Goal: Information Seeking & Learning: Learn about a topic

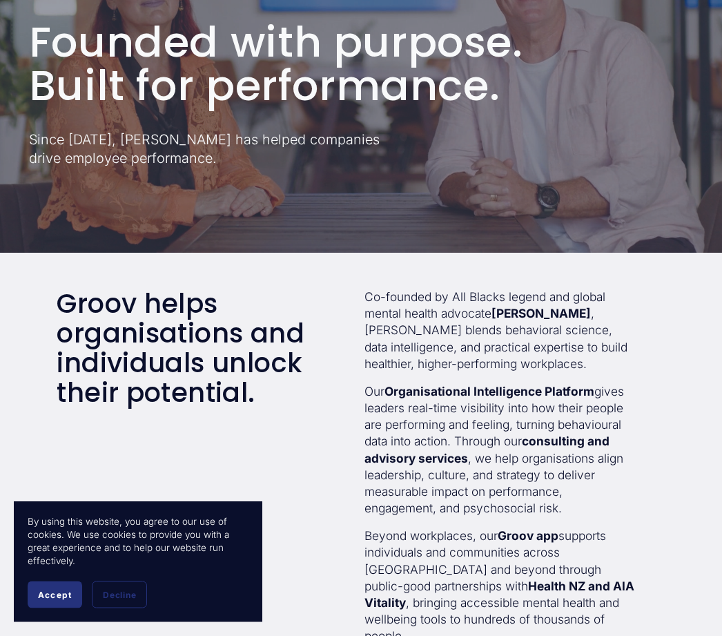
scroll to position [167, 0]
click at [307, 548] on div "Groov helps organisations and individuals unlock their potential. Co-founded by…" at bounding box center [361, 497] width 722 height 417
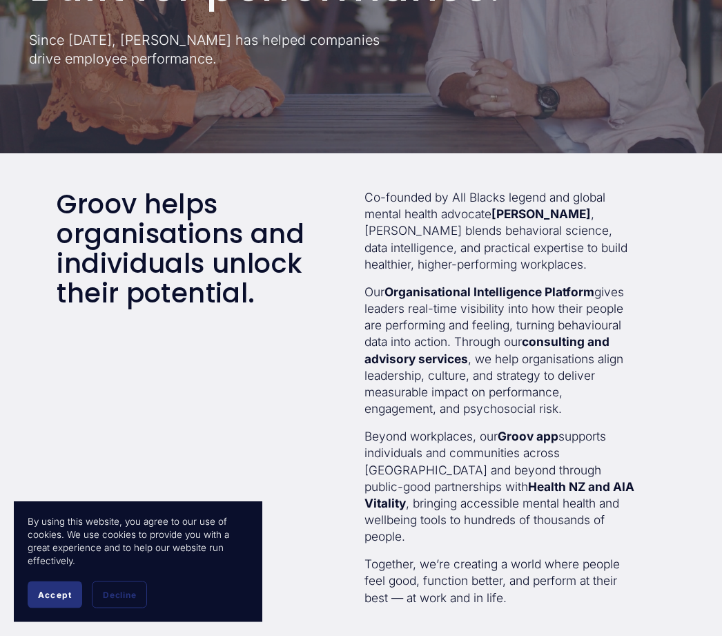
scroll to position [267, 0]
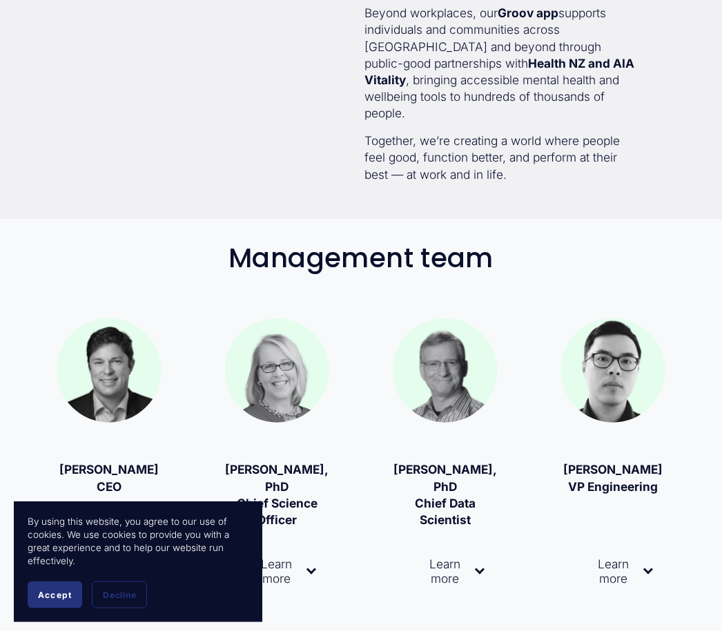
click at [325, 561] on button "Learn more" at bounding box center [277, 572] width 104 height 70
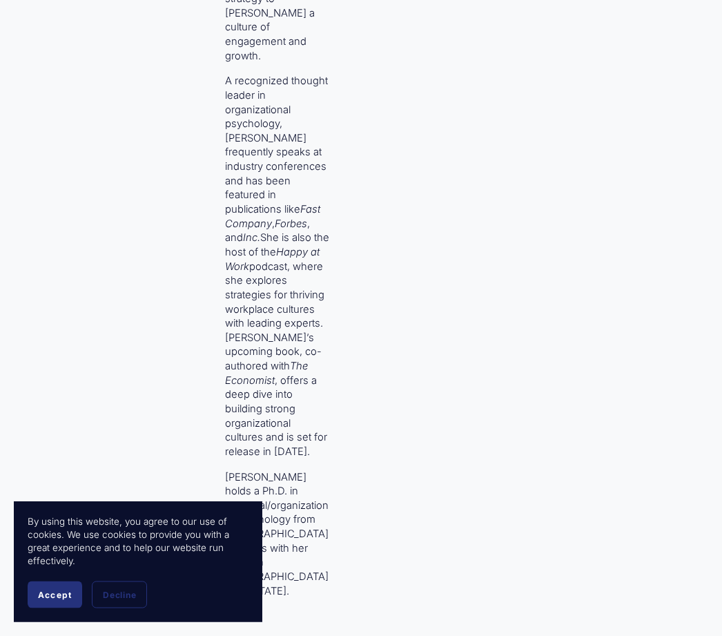
scroll to position [1894, 0]
click at [66, 608] on button "Accept" at bounding box center [55, 594] width 55 height 27
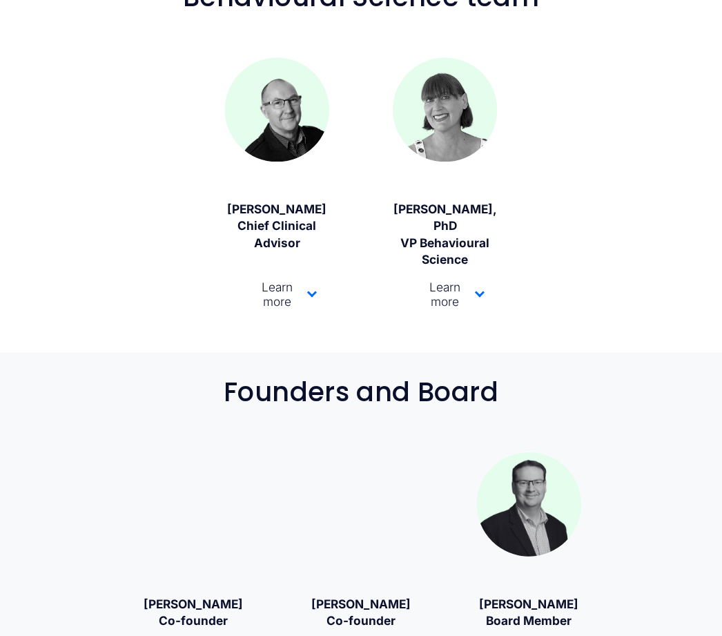
scroll to position [2589, 0]
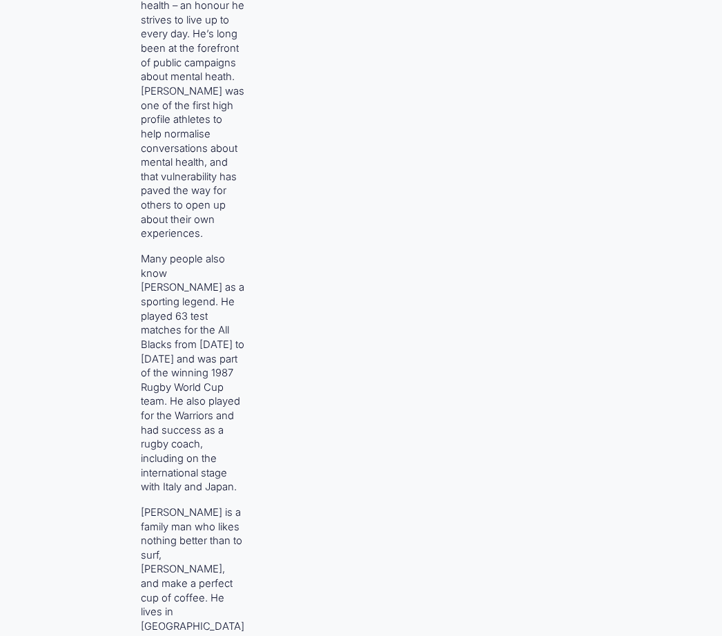
scroll to position [3595, 0]
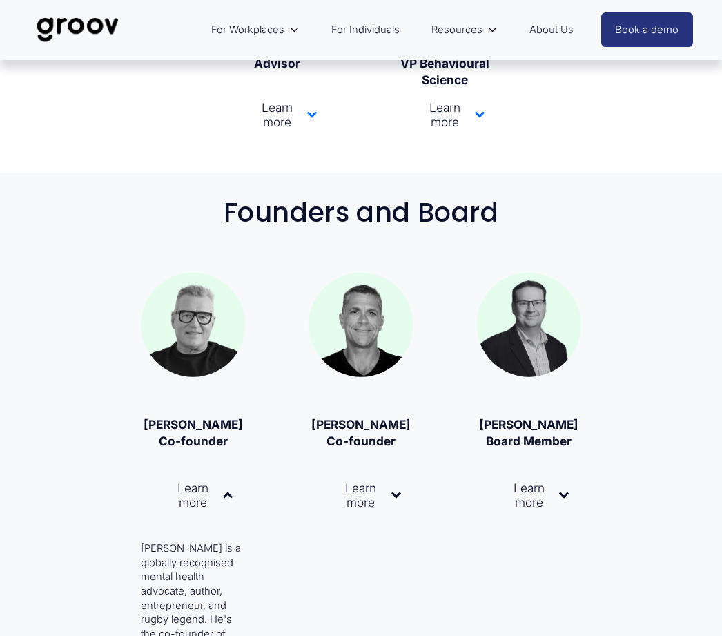
scroll to position [2726, 0]
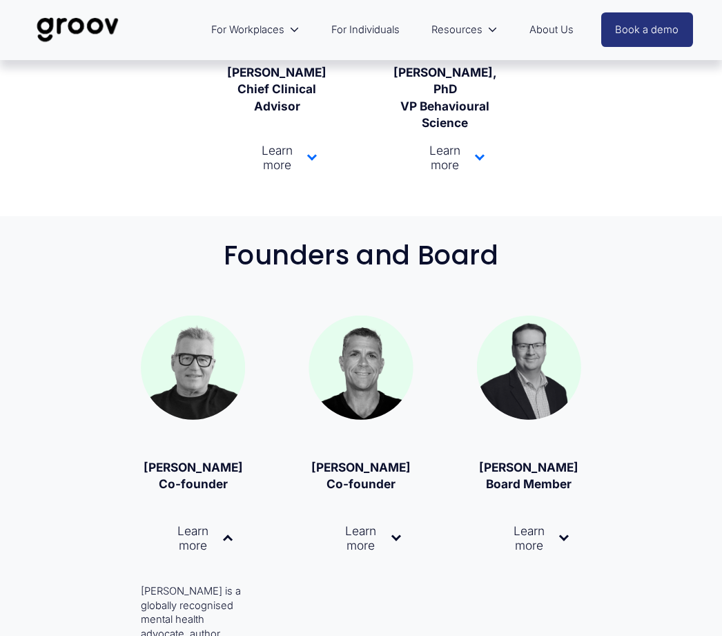
click at [402, 503] on button "Learn more" at bounding box center [361, 538] width 104 height 70
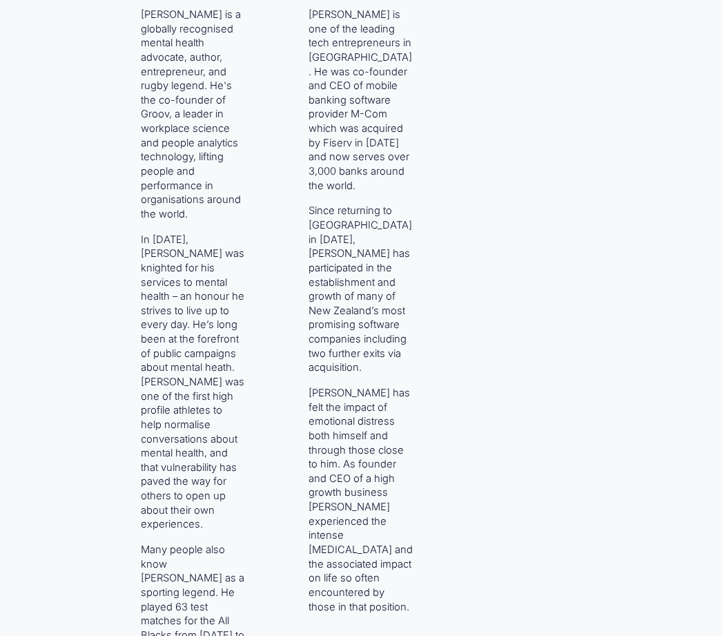
scroll to position [3304, 0]
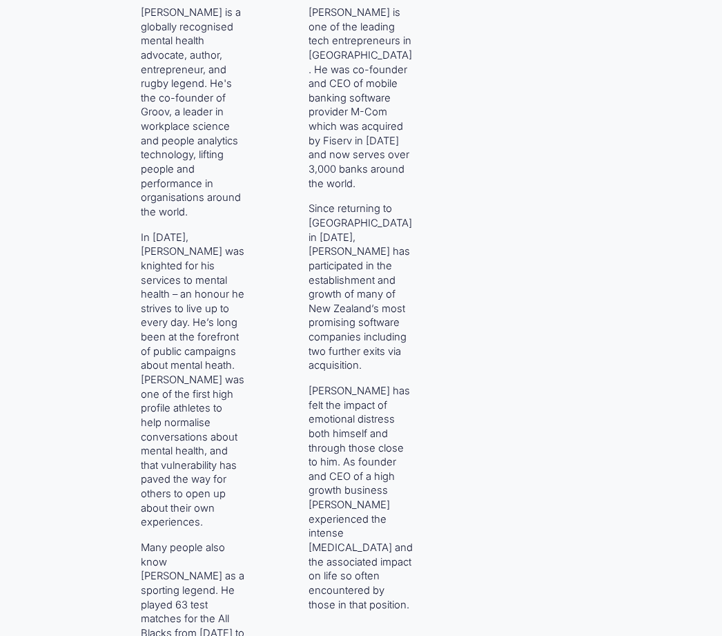
click at [247, 588] on div "Founders and Board Sir John Kirwan Co-founder" at bounding box center [361, 369] width 722 height 1414
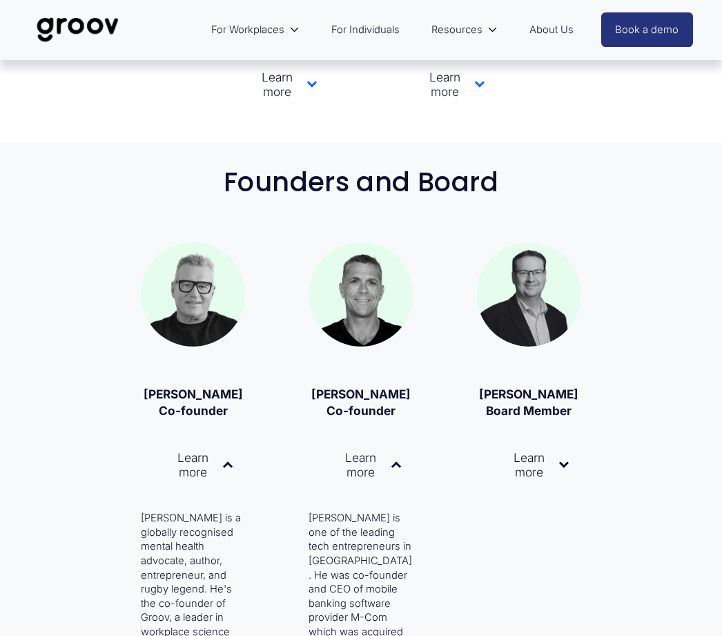
scroll to position [2760, 0]
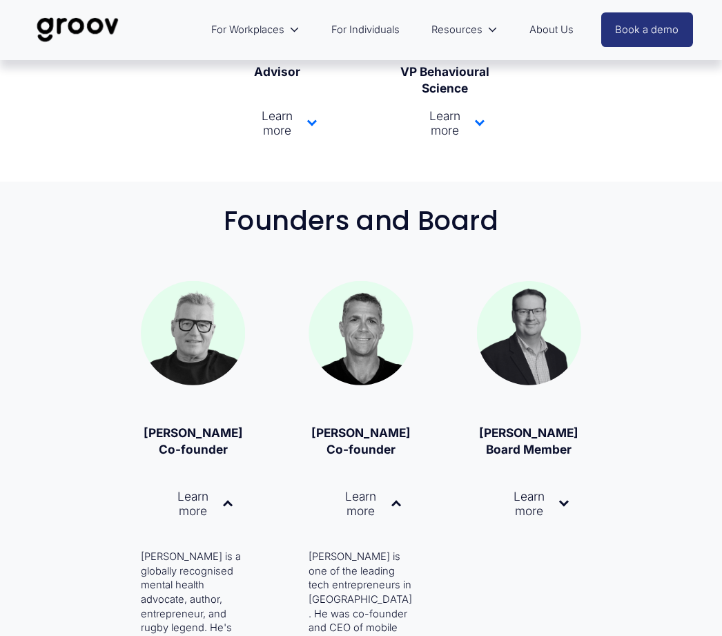
click at [560, 499] on div at bounding box center [564, 504] width 10 height 10
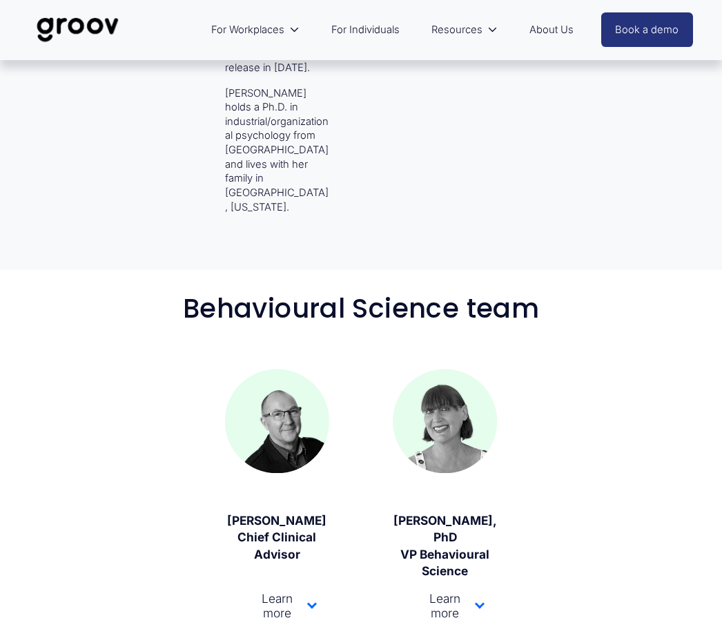
scroll to position [2277, 0]
click at [492, 571] on button "Learn more" at bounding box center [445, 606] width 104 height 70
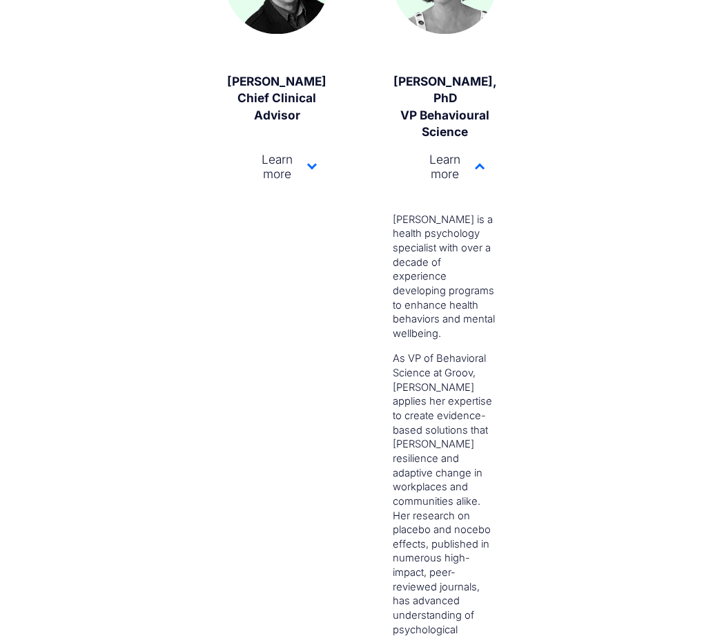
scroll to position [2717, 0]
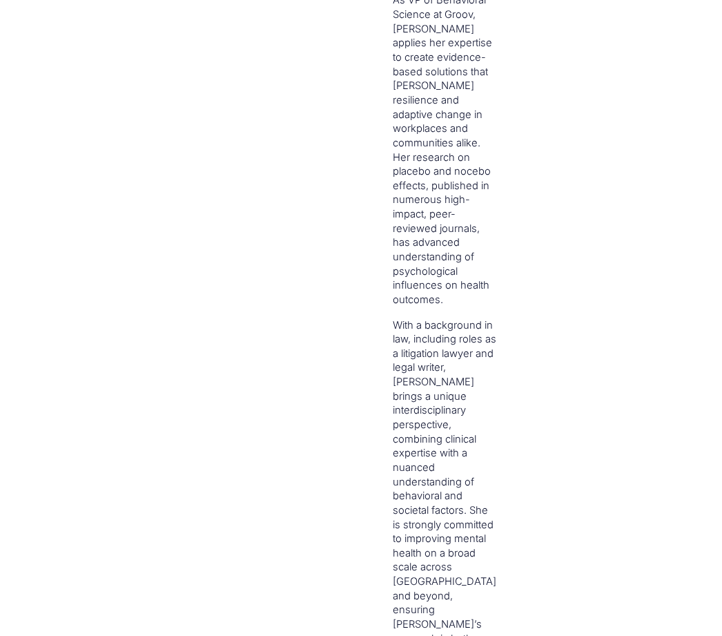
scroll to position [3076, 0]
click at [294, 566] on div "Learn more David is a psychiatrist with 30 years experience working in the comm…" at bounding box center [277, 401] width 104 height 1258
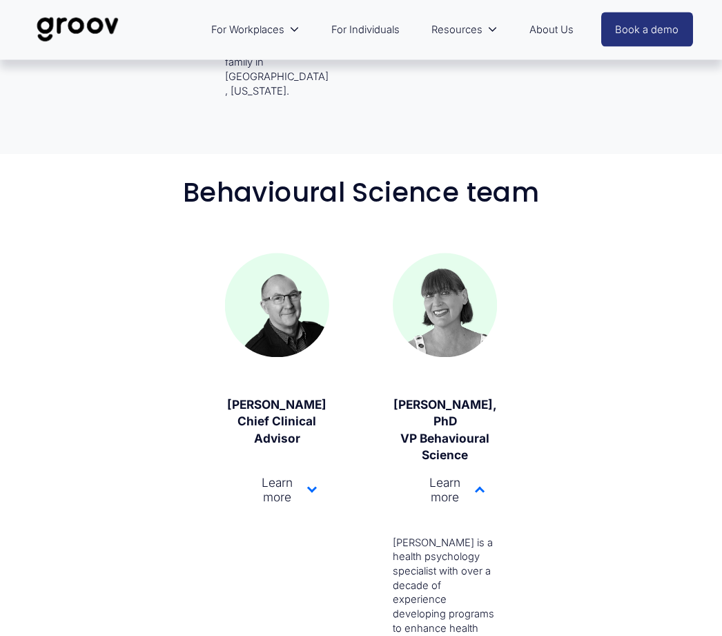
click at [306, 476] on span "Learn more" at bounding box center [273, 490] width 70 height 29
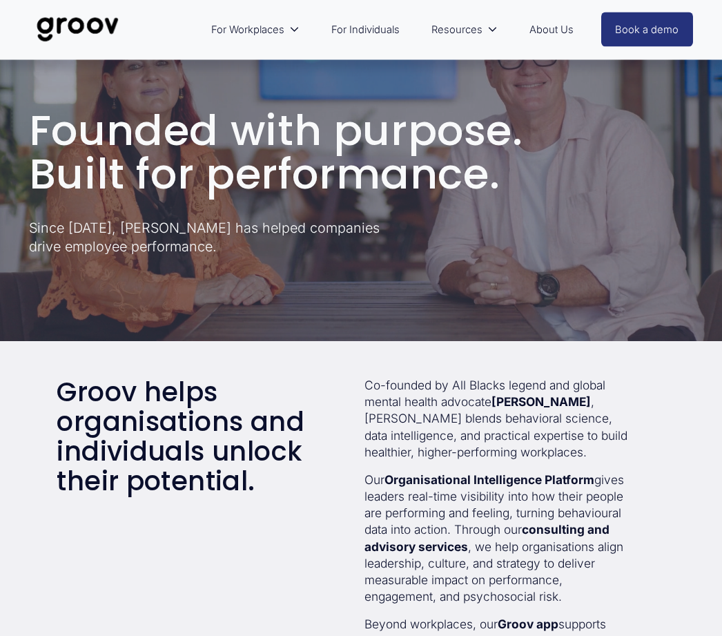
scroll to position [0, 0]
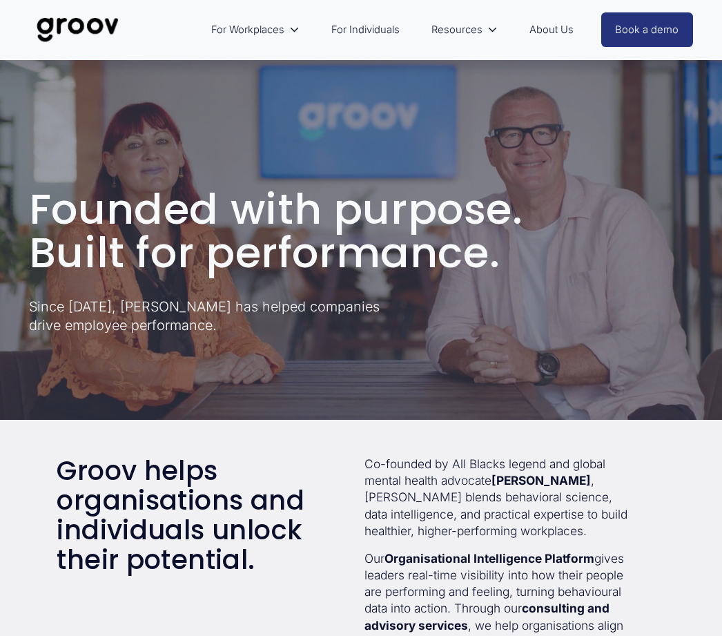
click at [379, 35] on link "For Individuals" at bounding box center [366, 30] width 82 height 32
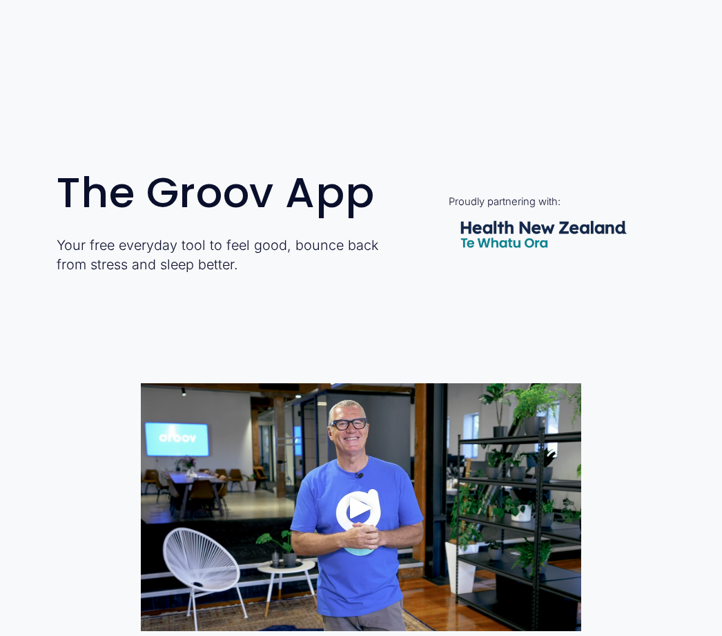
scroll to position [352, 0]
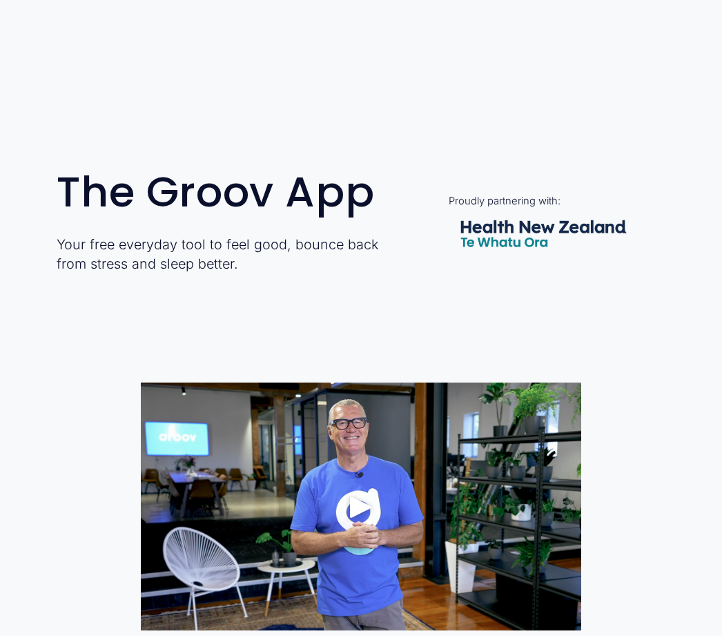
click at [112, 635] on div "The Groov app is free for all [DEMOGRAPHIC_DATA]. Helping you manage stress, bu…" at bounding box center [361, 637] width 722 height 509
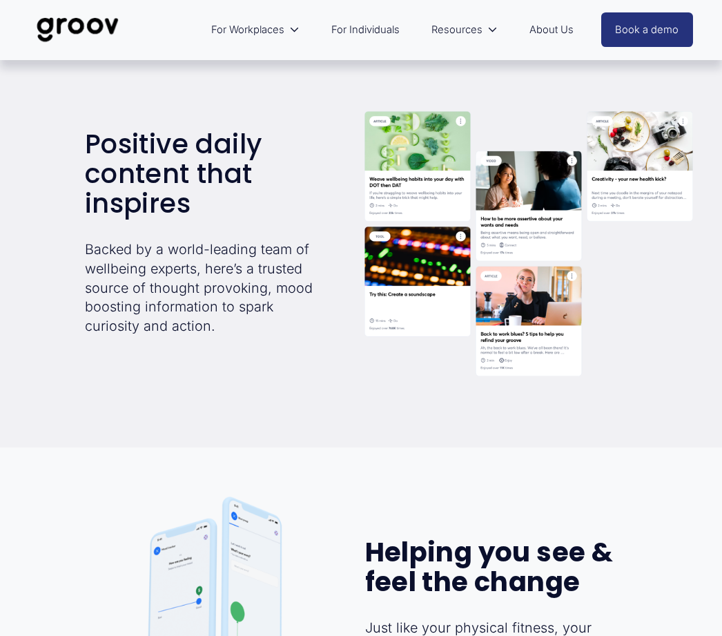
scroll to position [1972, 0]
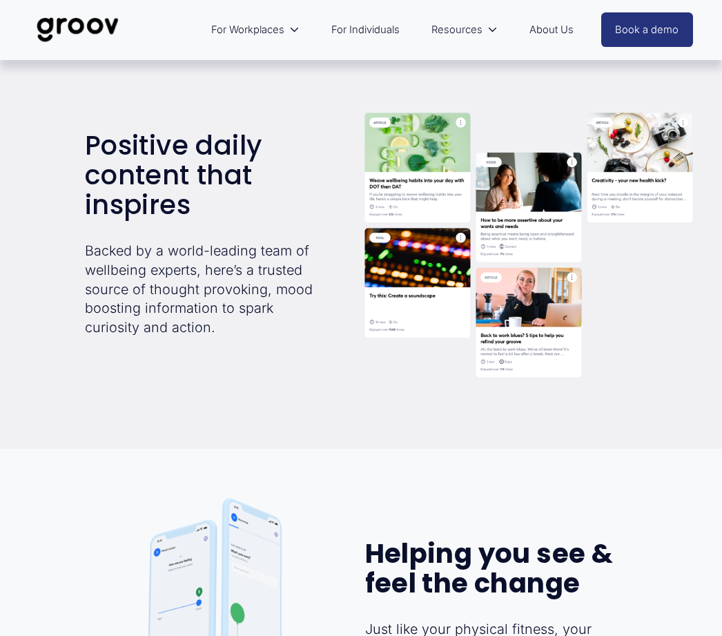
click at [525, 378] on div at bounding box center [529, 245] width 329 height 265
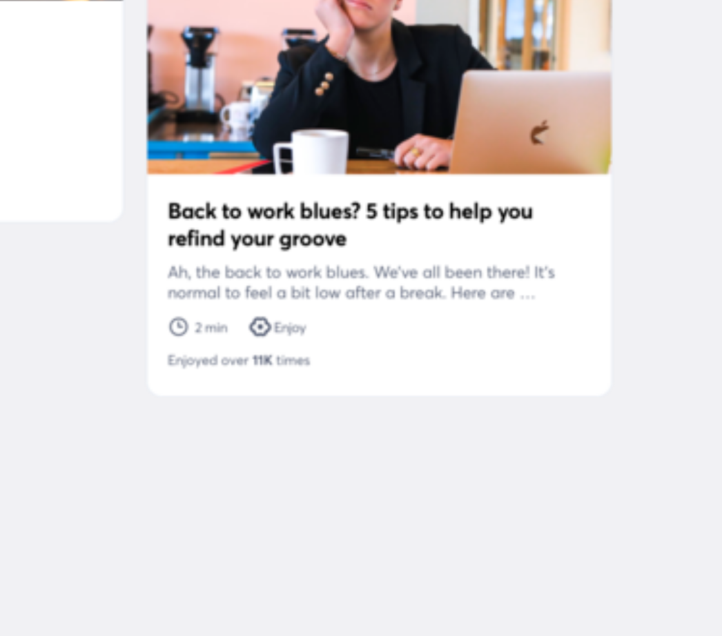
click at [365, 113] on div at bounding box center [529, 245] width 329 height 265
click at [365, 114] on div at bounding box center [529, 245] width 329 height 265
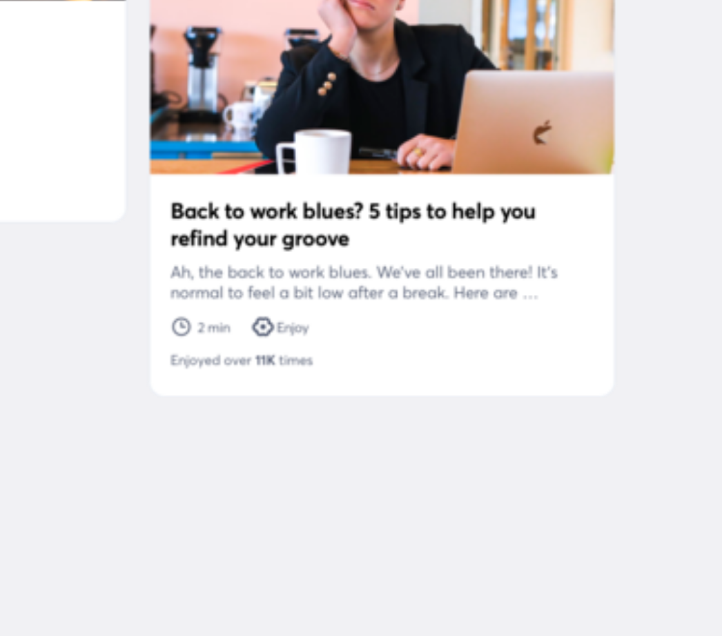
click at [365, 120] on div at bounding box center [529, 245] width 329 height 265
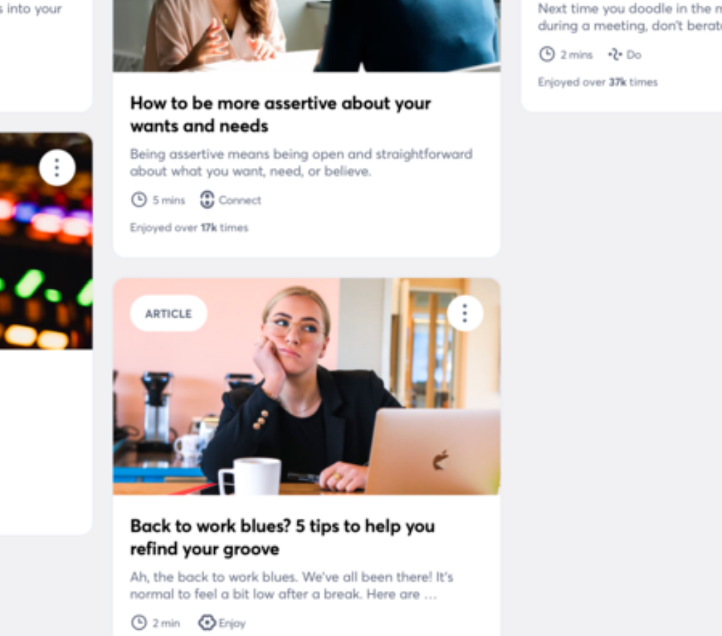
click at [365, 113] on div at bounding box center [529, 245] width 329 height 265
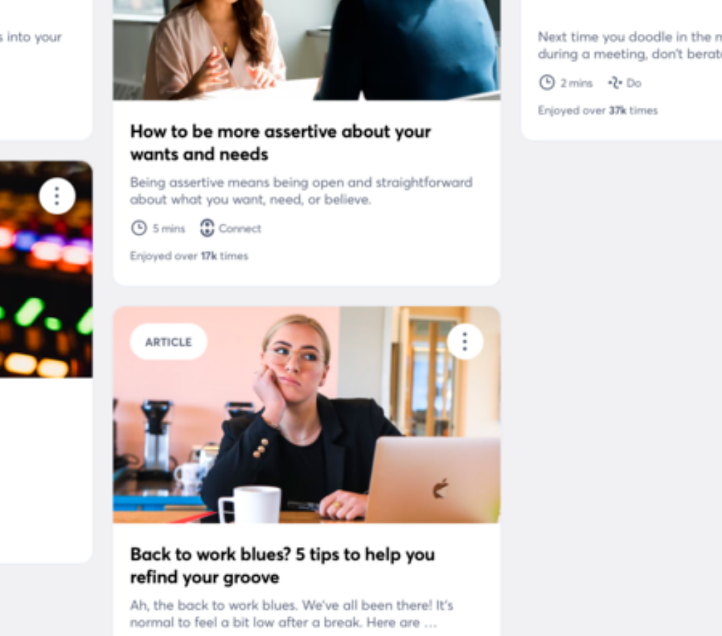
click at [365, 113] on div at bounding box center [529, 245] width 329 height 265
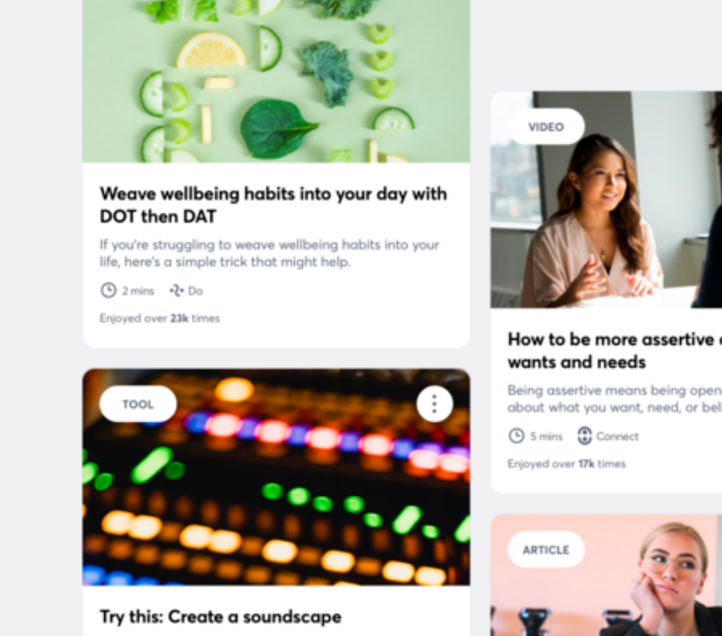
click at [365, 122] on div at bounding box center [529, 245] width 329 height 265
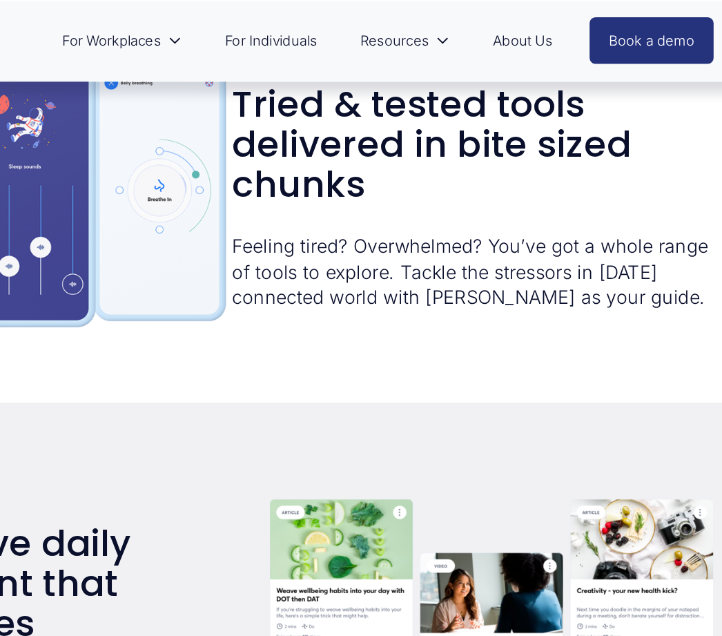
scroll to position [1677, 0]
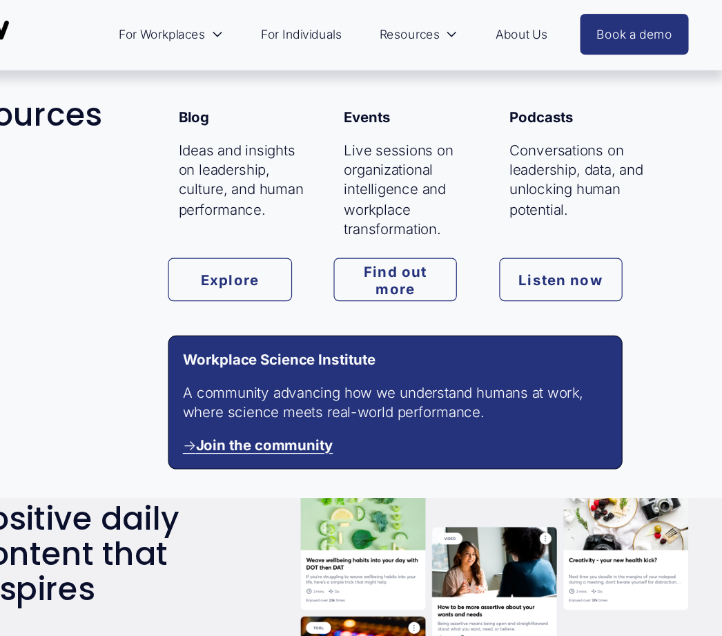
click at [393, 243] on link "Find out more" at bounding box center [445, 237] width 104 height 36
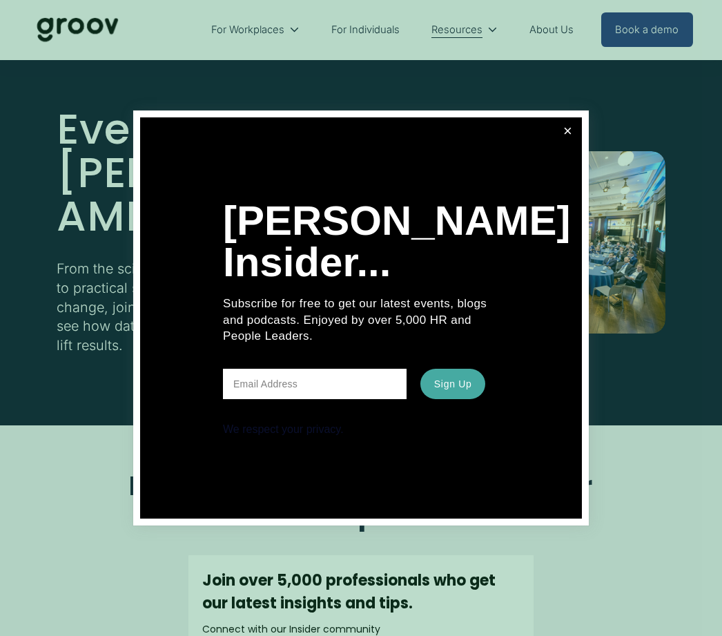
click at [575, 134] on link "Close" at bounding box center [568, 131] width 24 height 24
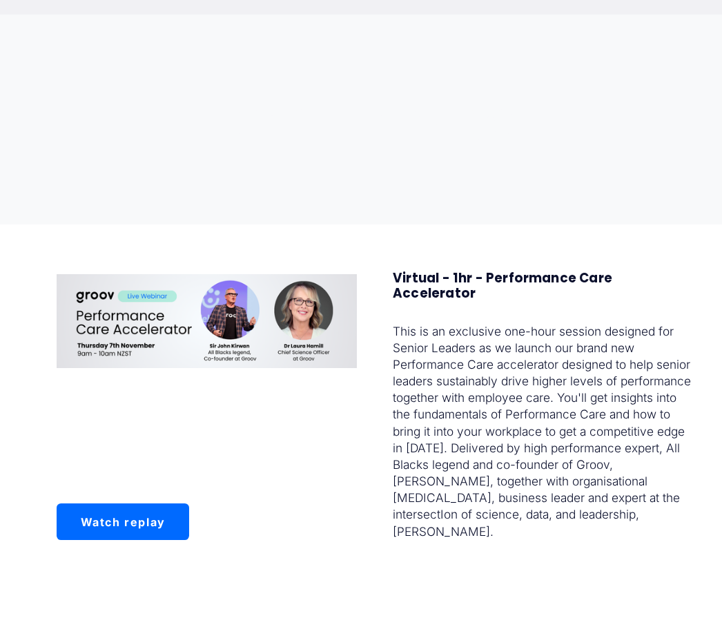
scroll to position [802, 0]
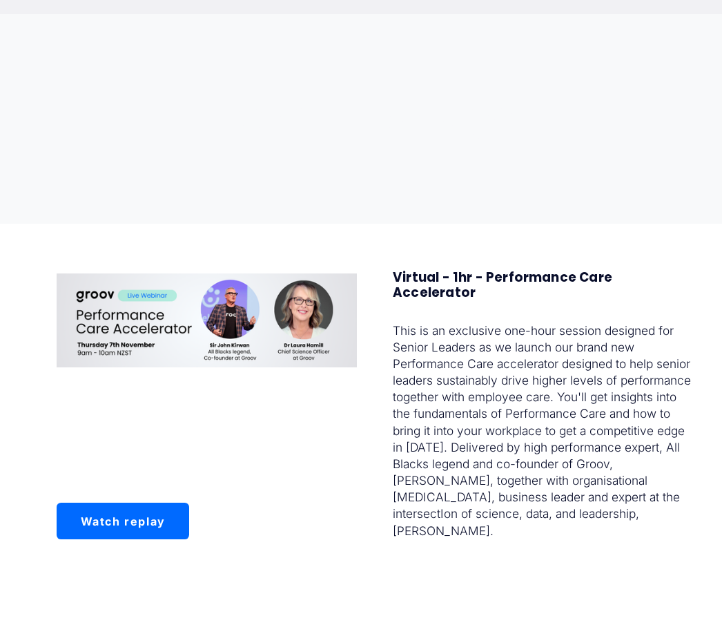
click at [170, 534] on link "Watch replay" at bounding box center [123, 521] width 133 height 36
